Goal: Task Accomplishment & Management: Use online tool/utility

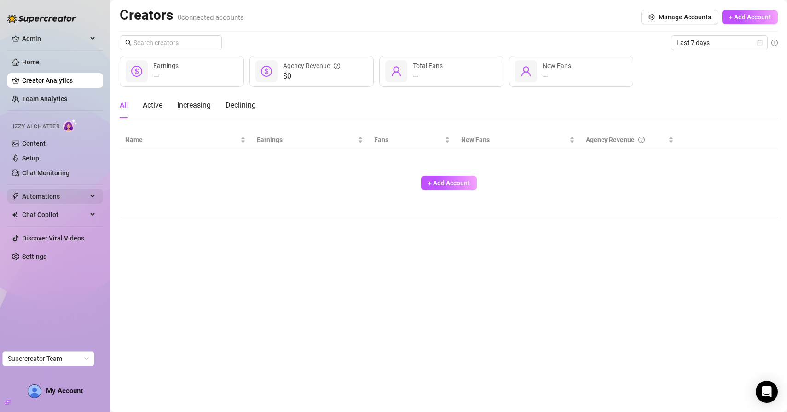
click at [51, 196] on span "Automations" at bounding box center [54, 196] width 65 height 15
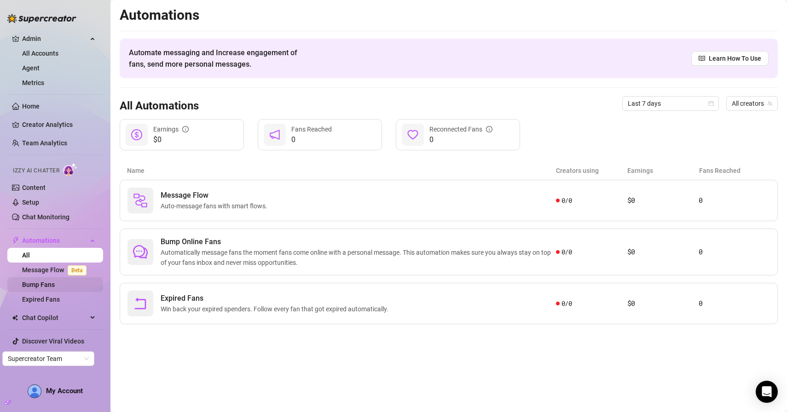
click at [50, 283] on link "Bump Fans" at bounding box center [38, 284] width 33 height 7
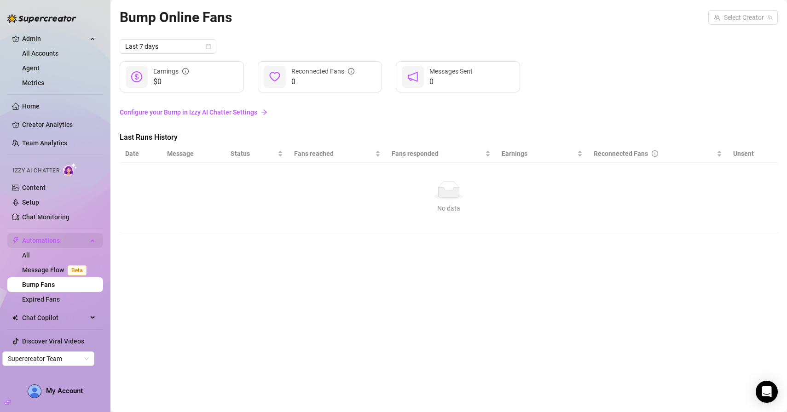
click at [78, 238] on span "Automations" at bounding box center [54, 240] width 65 height 15
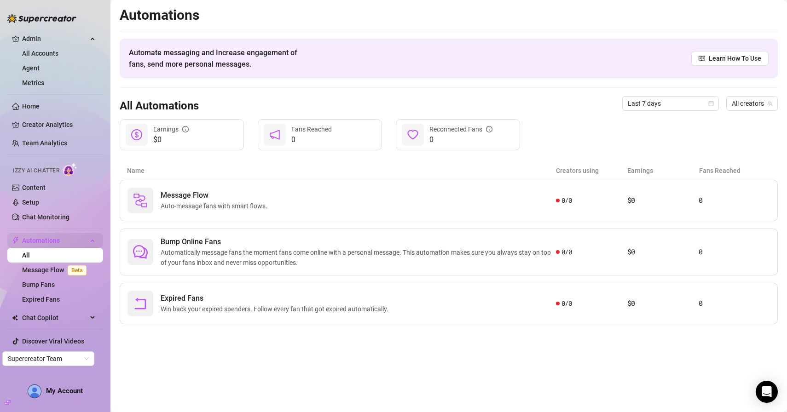
click at [93, 237] on div "Automations" at bounding box center [55, 240] width 96 height 15
